Goal: Information Seeking & Learning: Learn about a topic

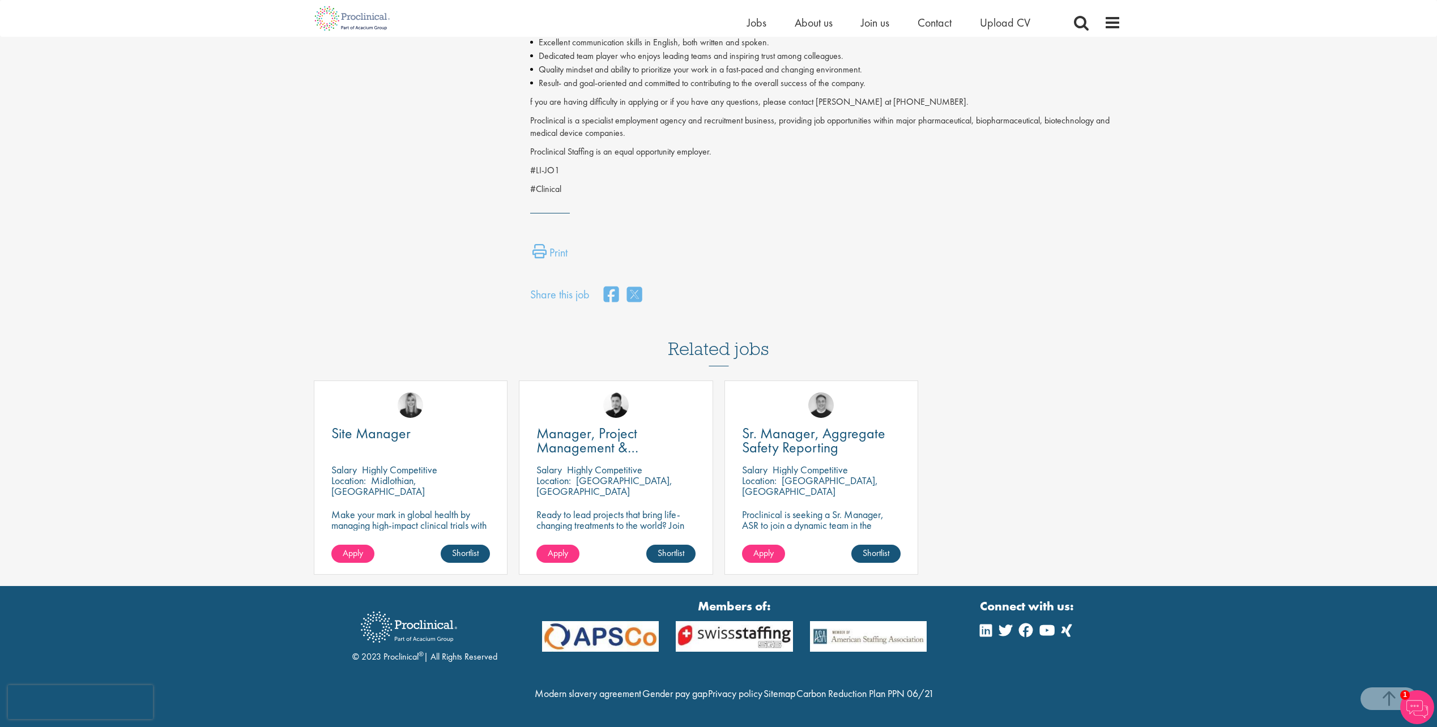
scroll to position [682, 0]
click at [603, 424] on span "Manager, Project Management & Operational Delivery" at bounding box center [597, 448] width 122 height 48
click at [596, 424] on span "Manager, Project Management & Operational Delivery" at bounding box center [597, 448] width 122 height 48
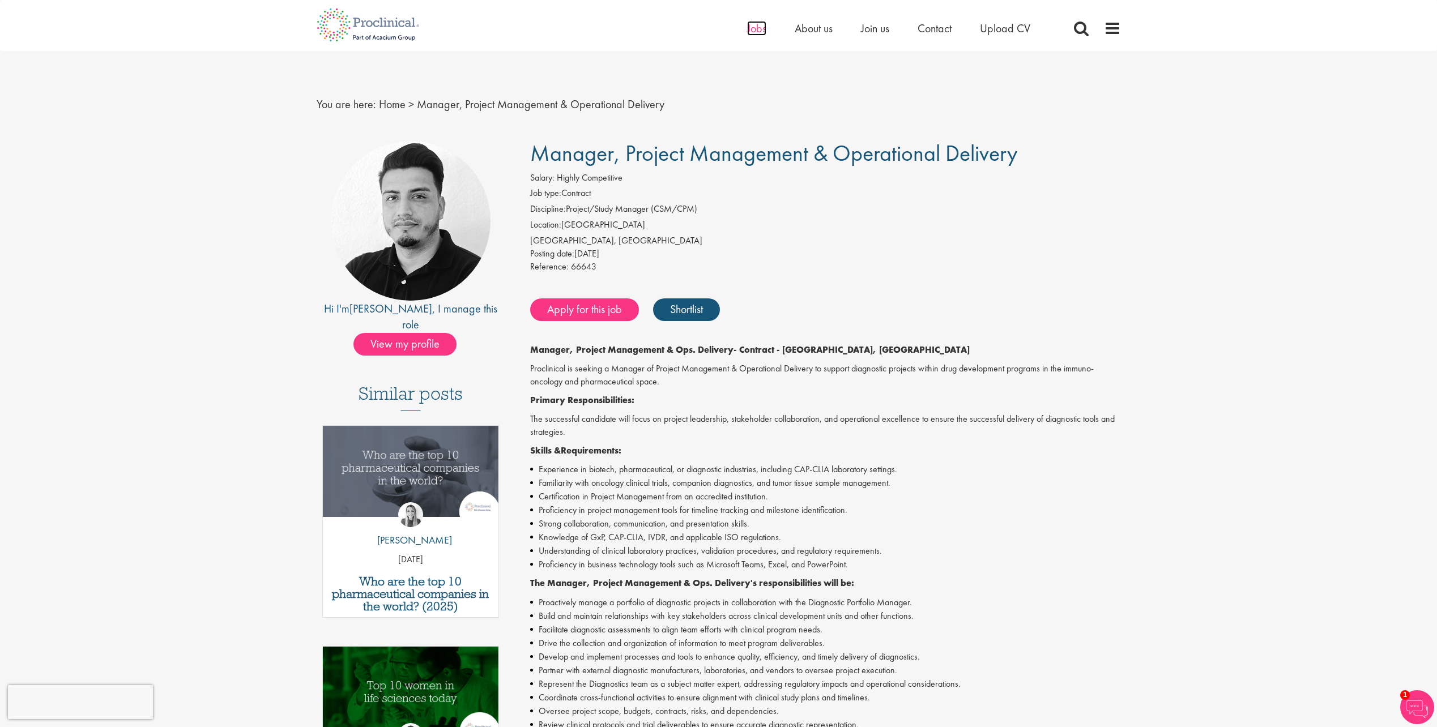
click at [757, 27] on span "Jobs" at bounding box center [756, 28] width 19 height 15
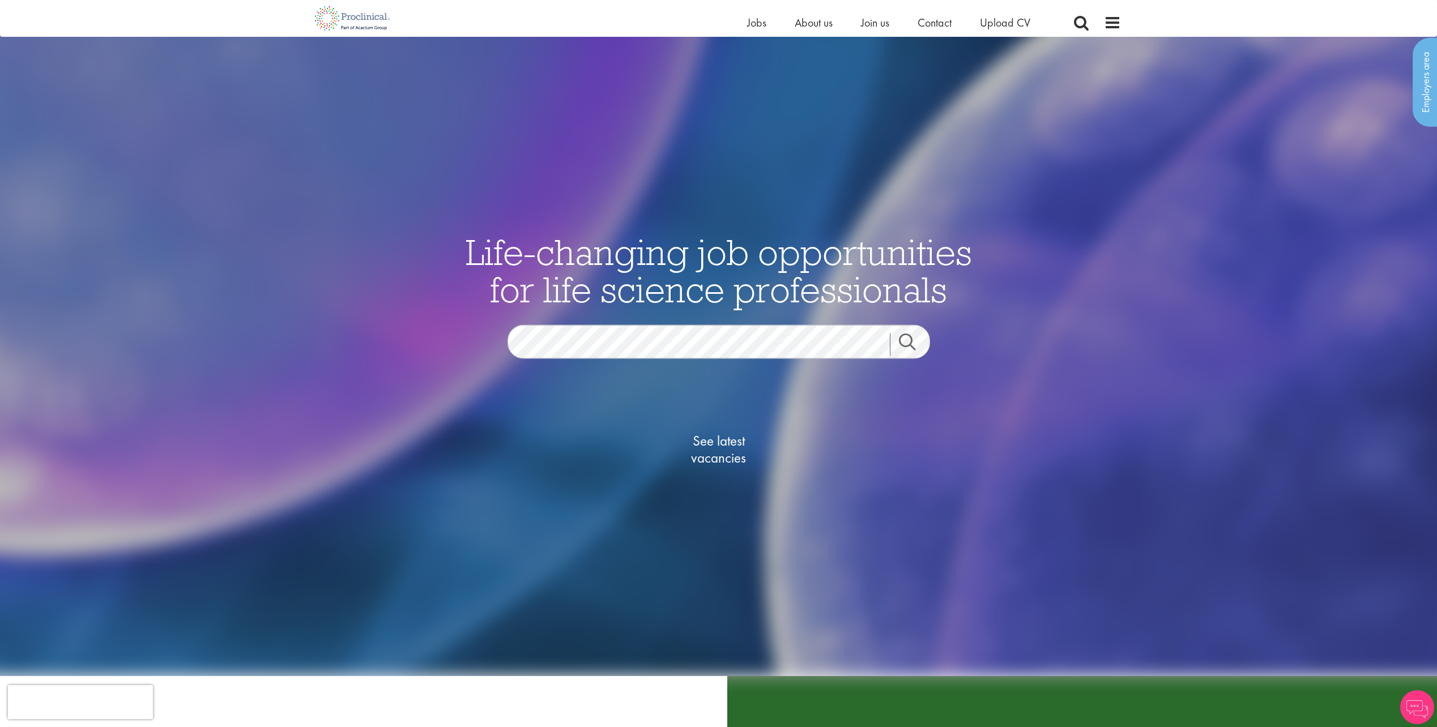
scroll to position [57, 0]
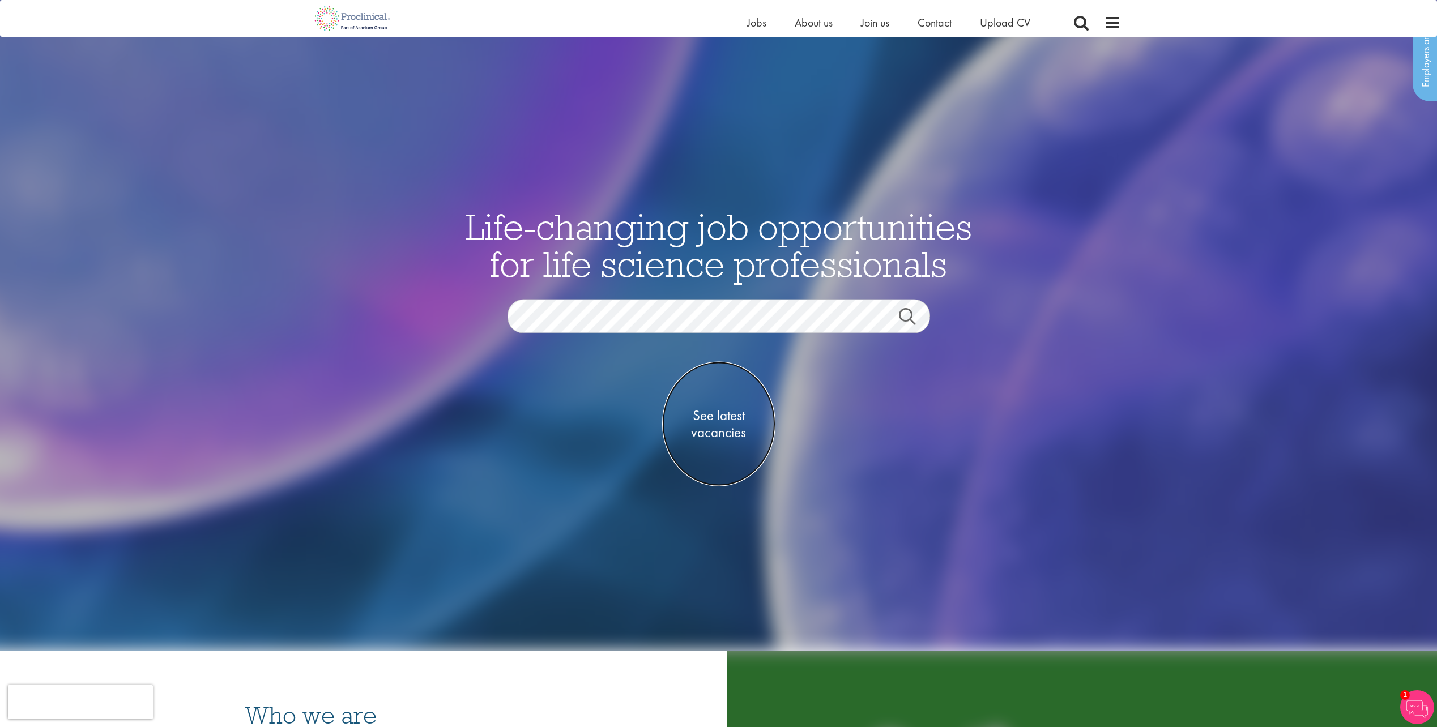
click at [728, 418] on span "See latest vacancies" at bounding box center [718, 424] width 113 height 34
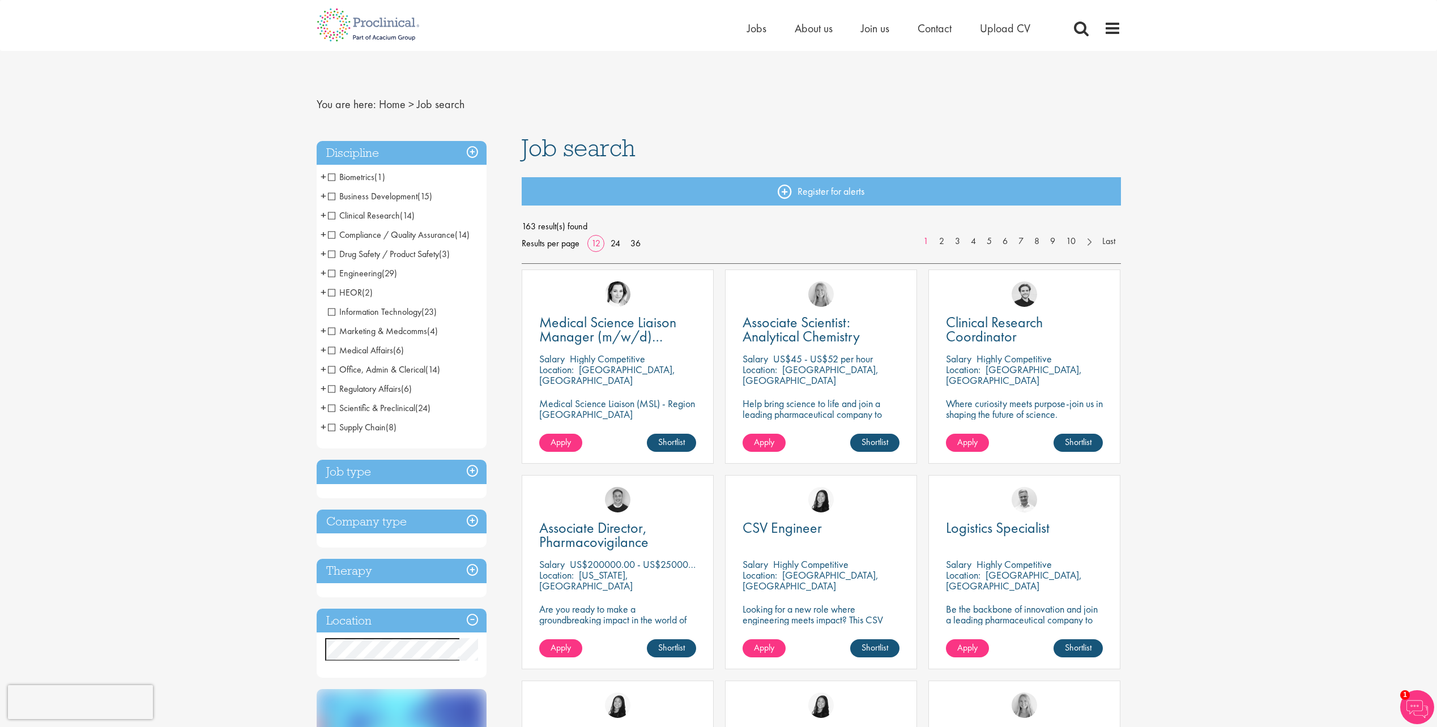
click at [331, 216] on span "Clinical Research" at bounding box center [364, 216] width 72 height 12
click at [333, 217] on span "Clinical Research" at bounding box center [364, 216] width 72 height 12
click at [333, 215] on span "Clinical Research" at bounding box center [364, 216] width 72 height 12
click at [329, 216] on span "Clinical Research" at bounding box center [364, 216] width 72 height 12
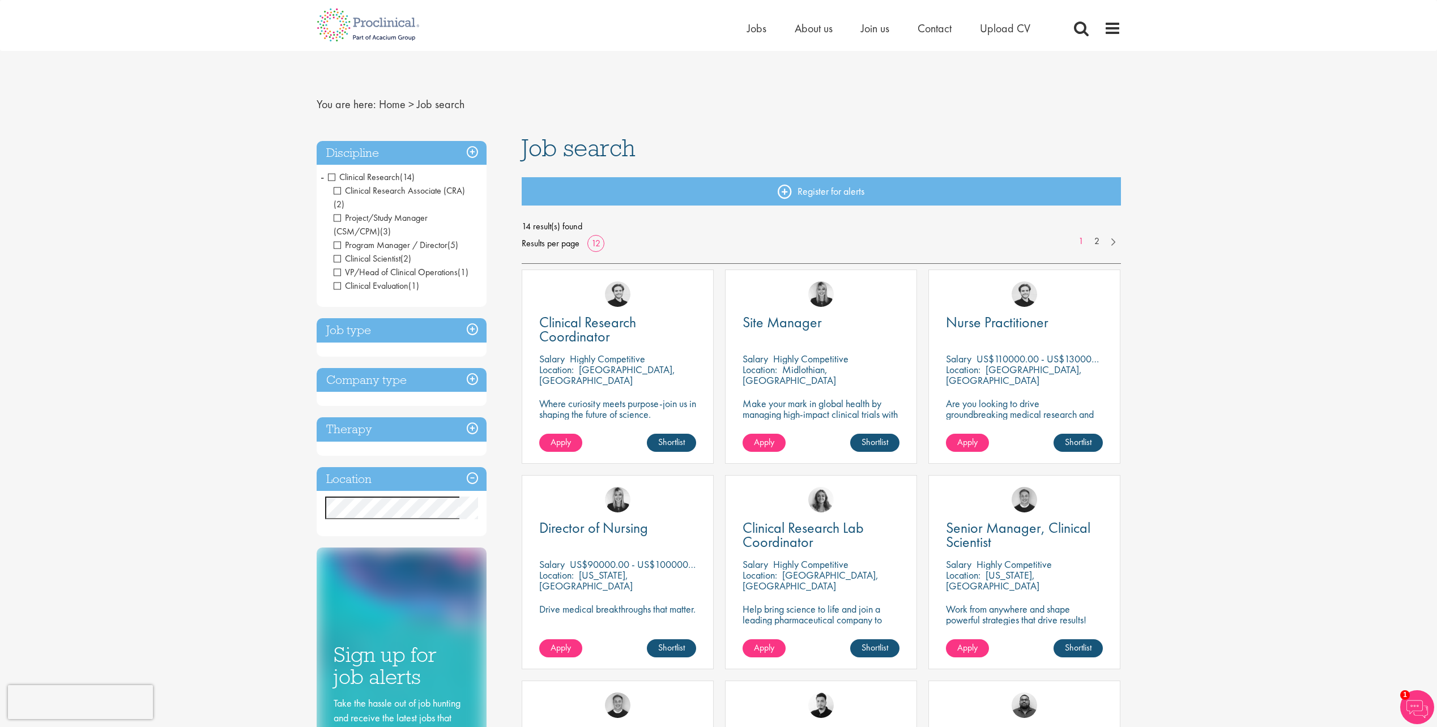
click at [334, 178] on span "Clinical Research" at bounding box center [364, 177] width 72 height 12
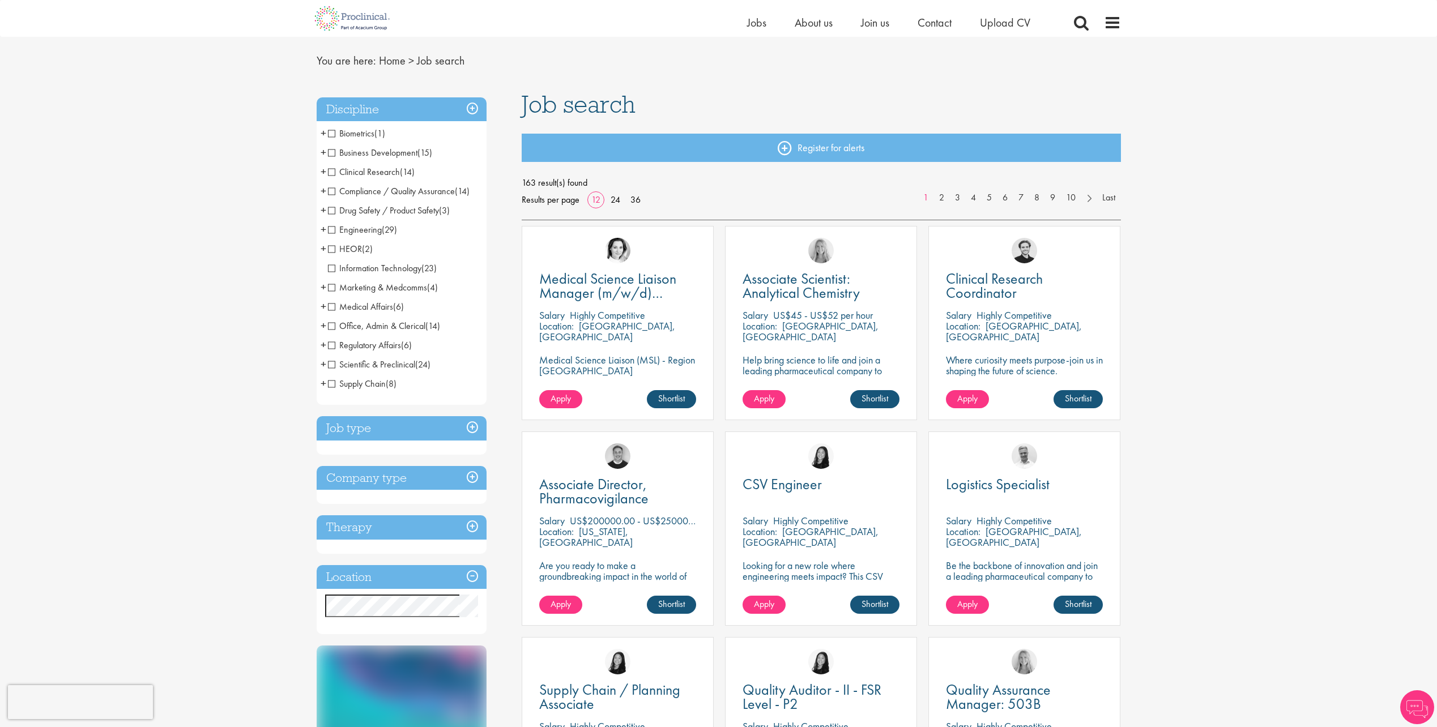
scroll to position [57, 0]
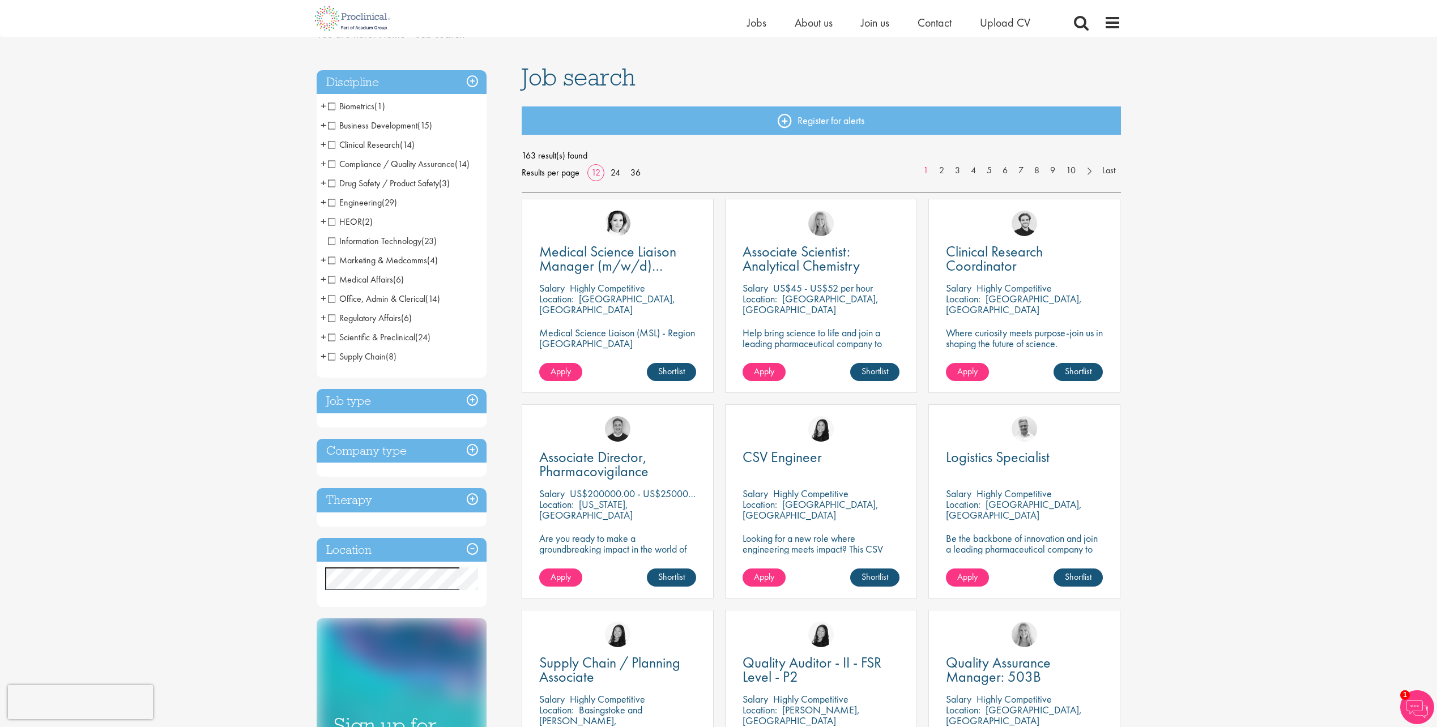
click at [381, 551] on h3 "Location" at bounding box center [402, 550] width 170 height 24
click at [466, 549] on h3 "Location" at bounding box center [402, 550] width 170 height 24
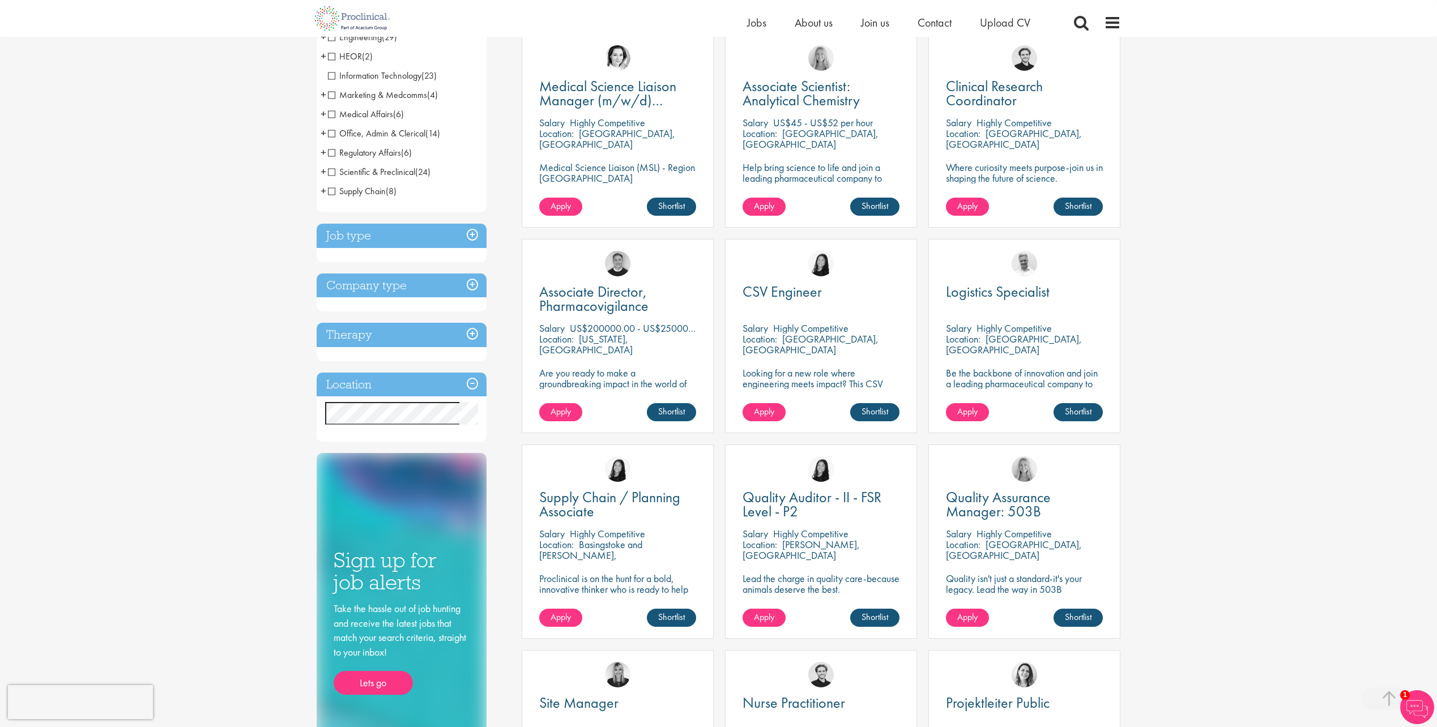
scroll to position [227, 0]
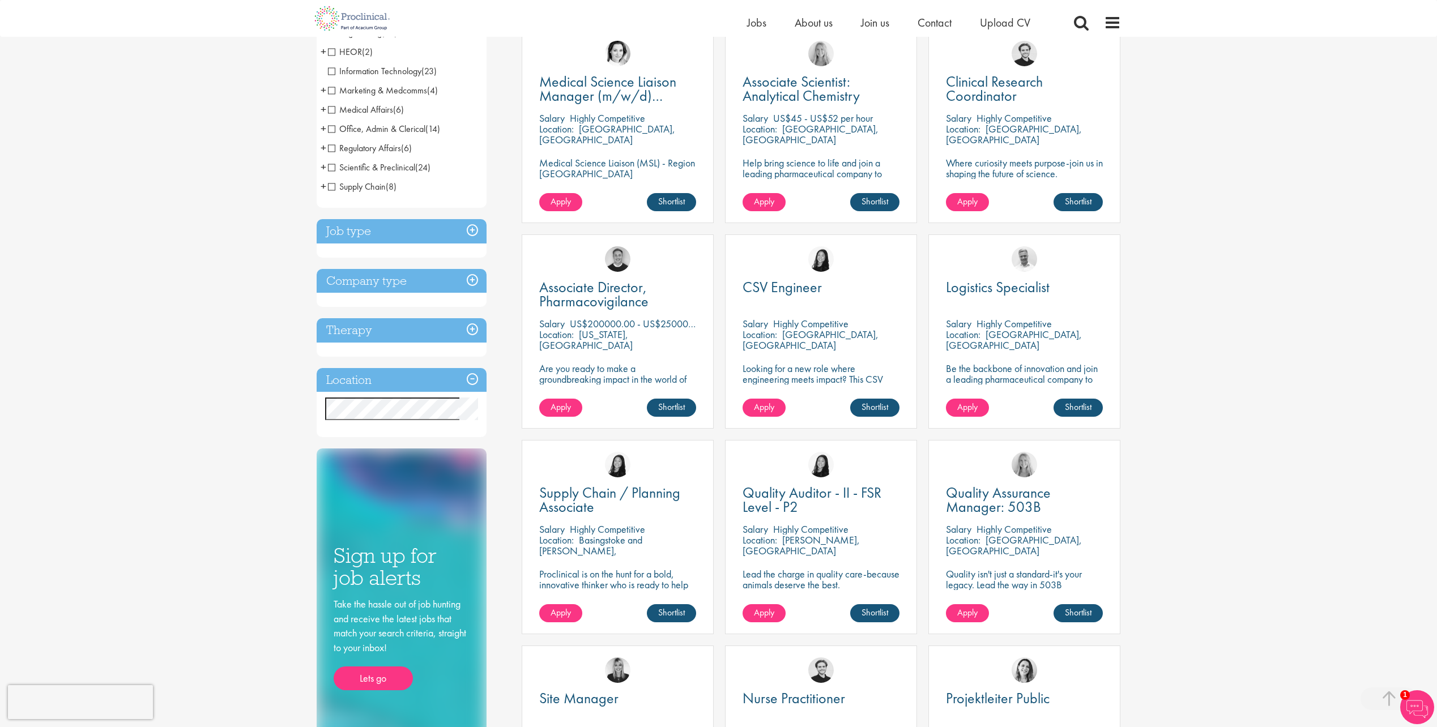
click at [413, 382] on h3 "Location" at bounding box center [402, 380] width 170 height 24
click at [142, 370] on div "You are here: Home > Job search Discipline Biometrics (1) - + Statistics (1) Bu…" at bounding box center [718, 512] width 1437 height 1478
click at [309, 398] on div "You are here: Home > Job search Discipline Biometrics (1) - + Statistics (1) Bu…" at bounding box center [718, 377] width 821 height 1134
click at [258, 387] on div "You are here: Home > Job search Discipline Biometrics (1) - + Statistics (1) Bu…" at bounding box center [718, 512] width 1437 height 1478
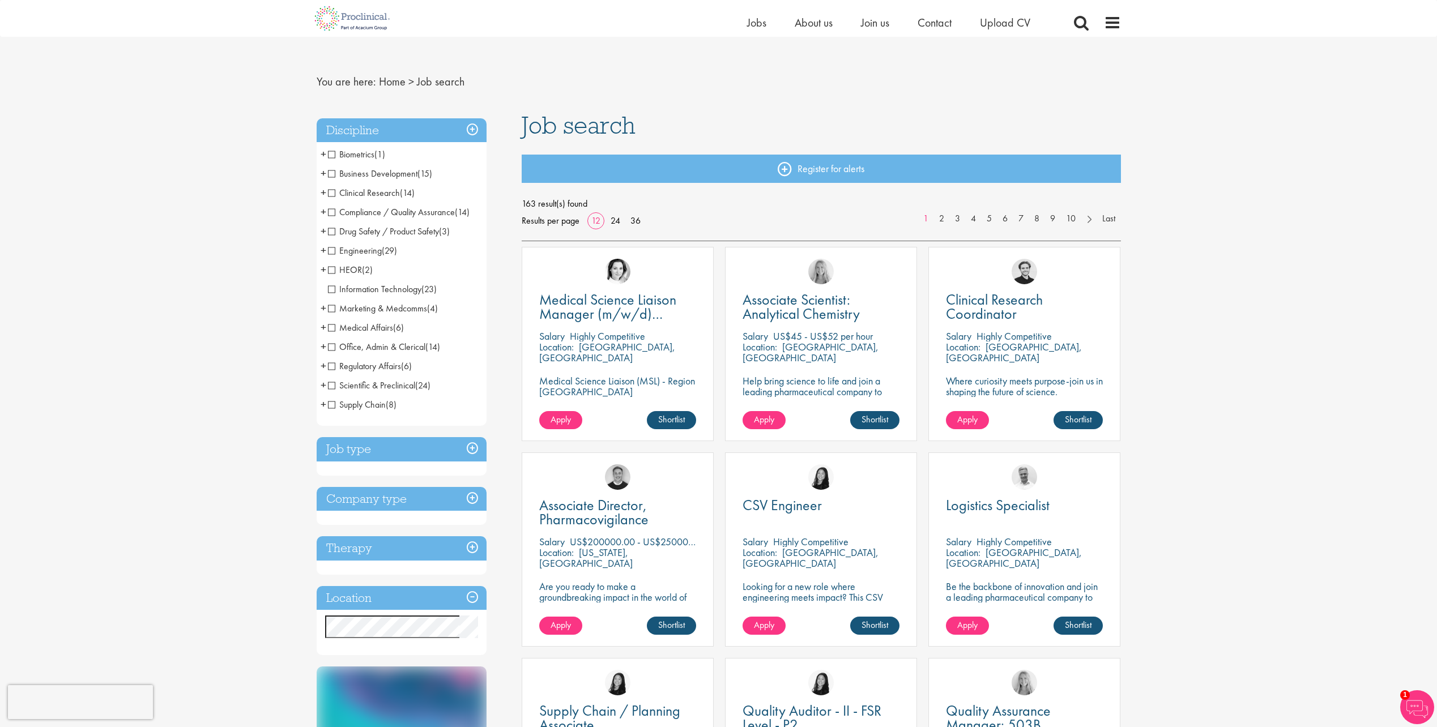
scroll to position [0, 0]
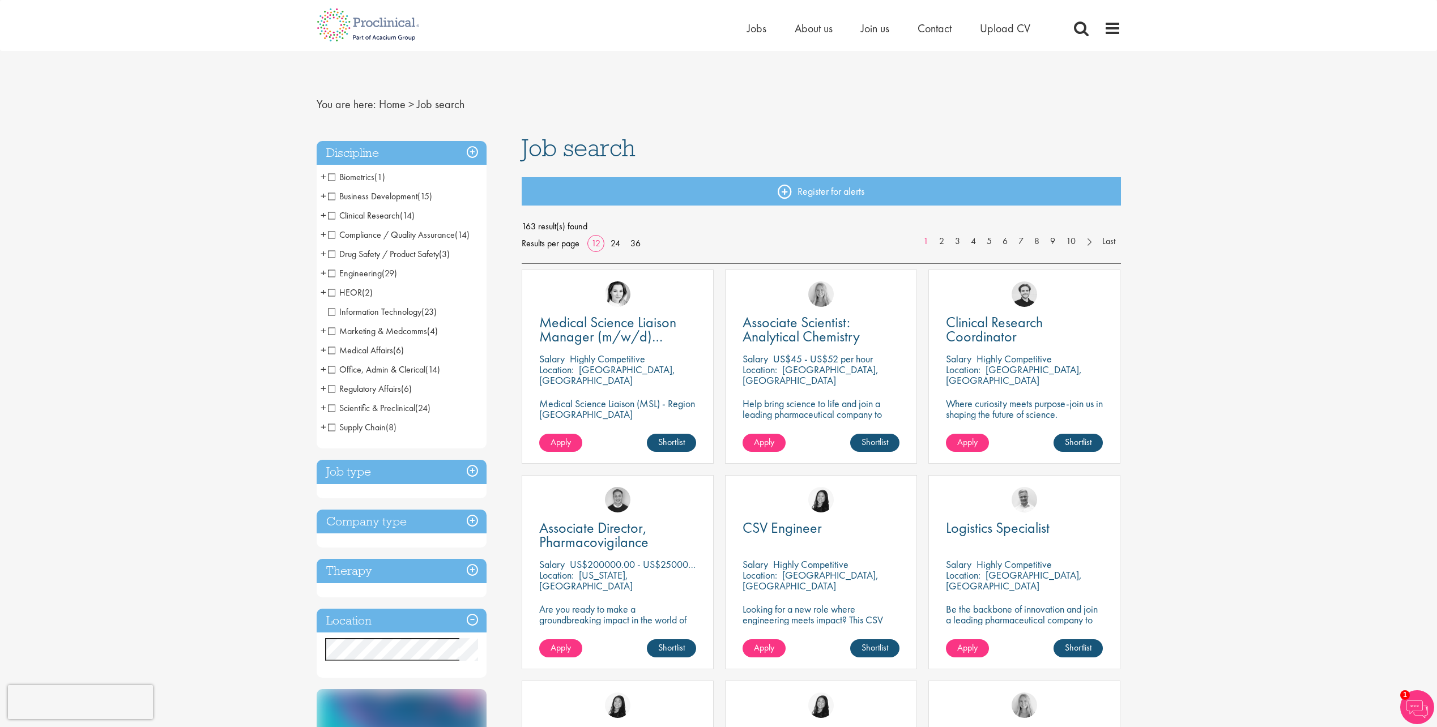
click at [332, 217] on span "Clinical Research" at bounding box center [364, 216] width 72 height 12
